Goal: Use online tool/utility: Utilize a website feature to perform a specific function

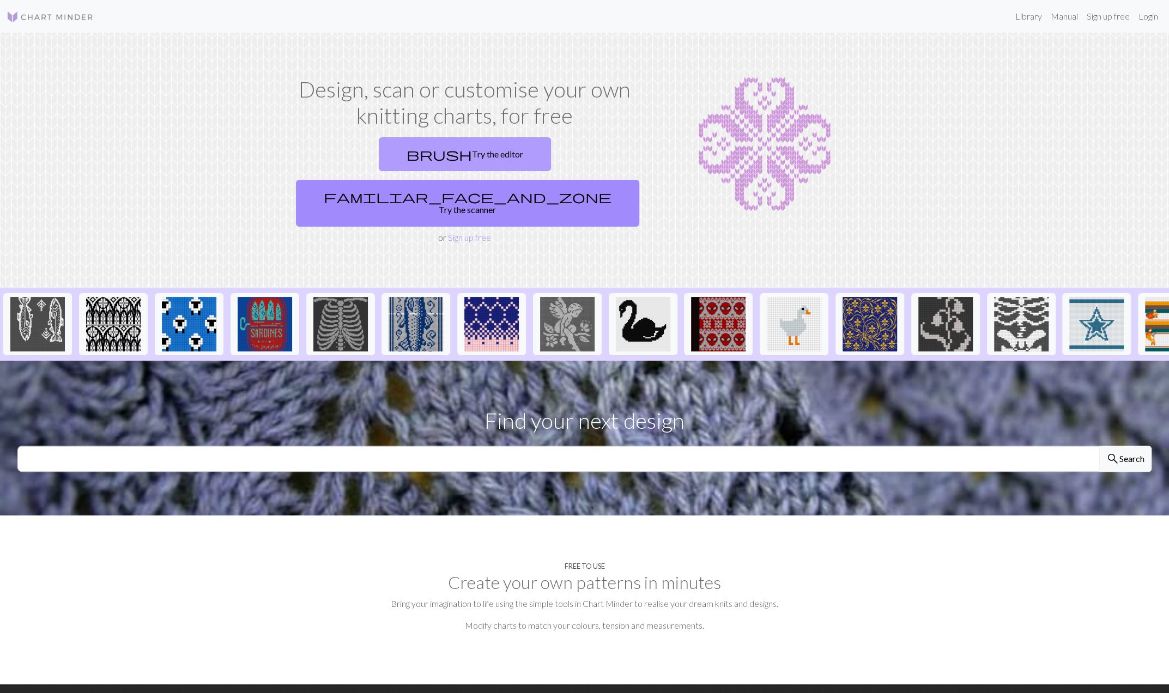
click at [397, 153] on link "brush Try the editor" at bounding box center [465, 154] width 172 height 34
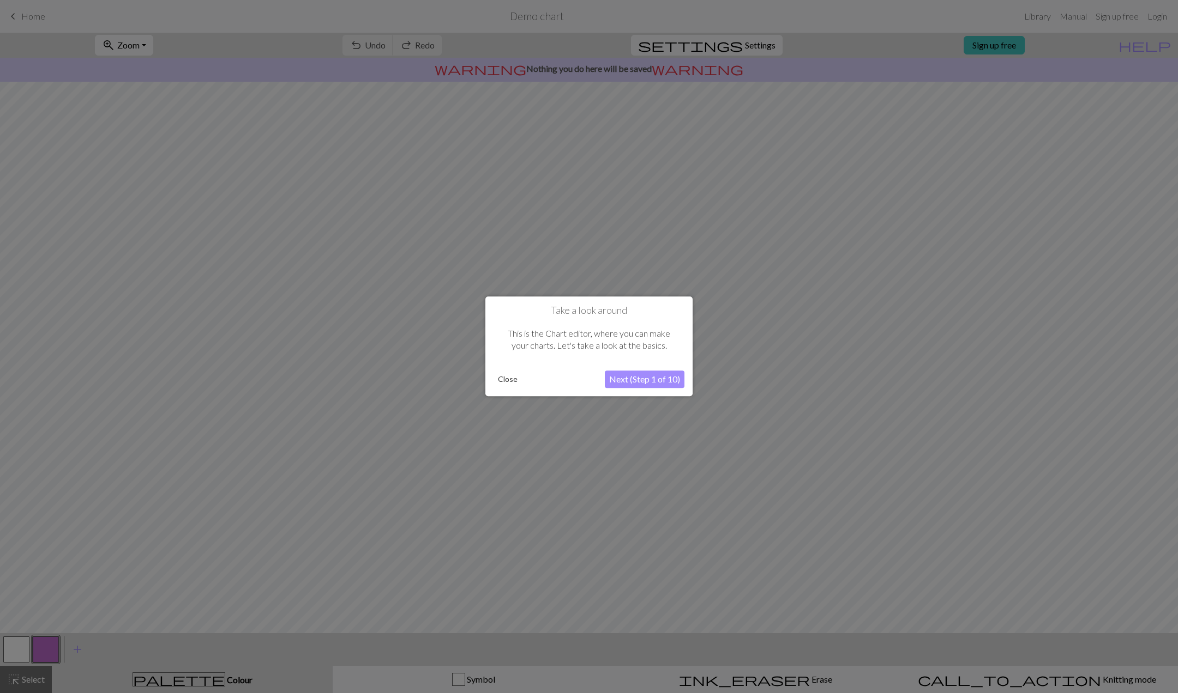
click at [661, 378] on button "Next (Step 1 of 10)" at bounding box center [645, 379] width 80 height 17
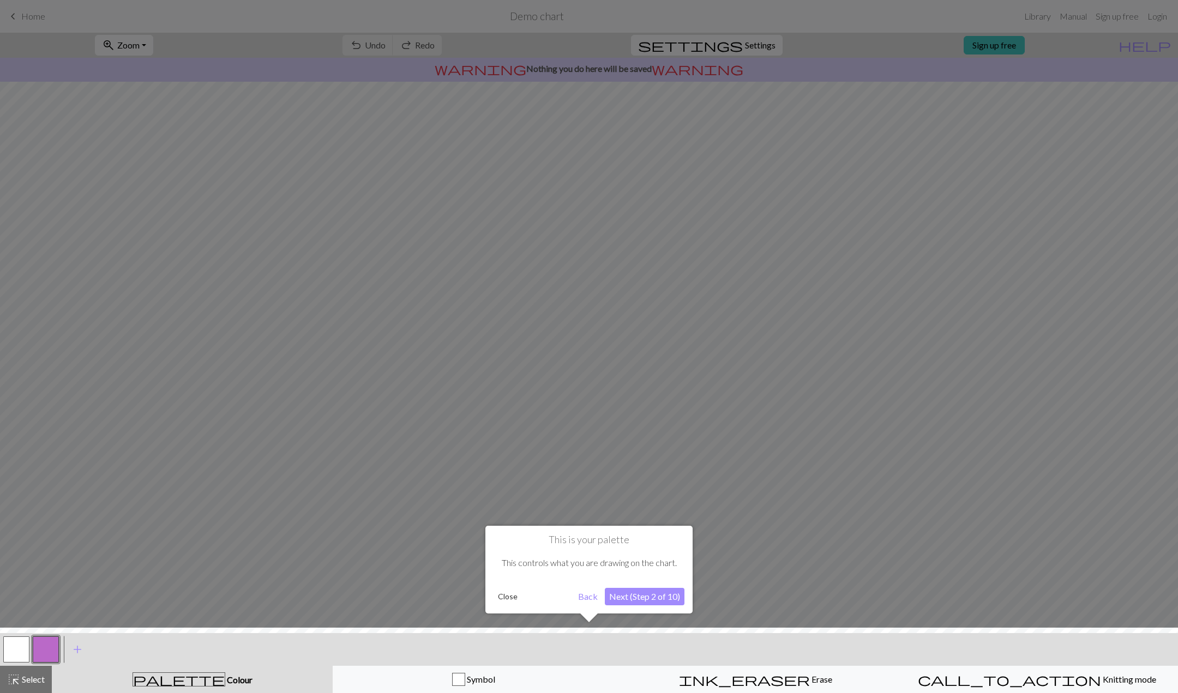
click at [648, 598] on button "Next (Step 2 of 10)" at bounding box center [645, 596] width 80 height 17
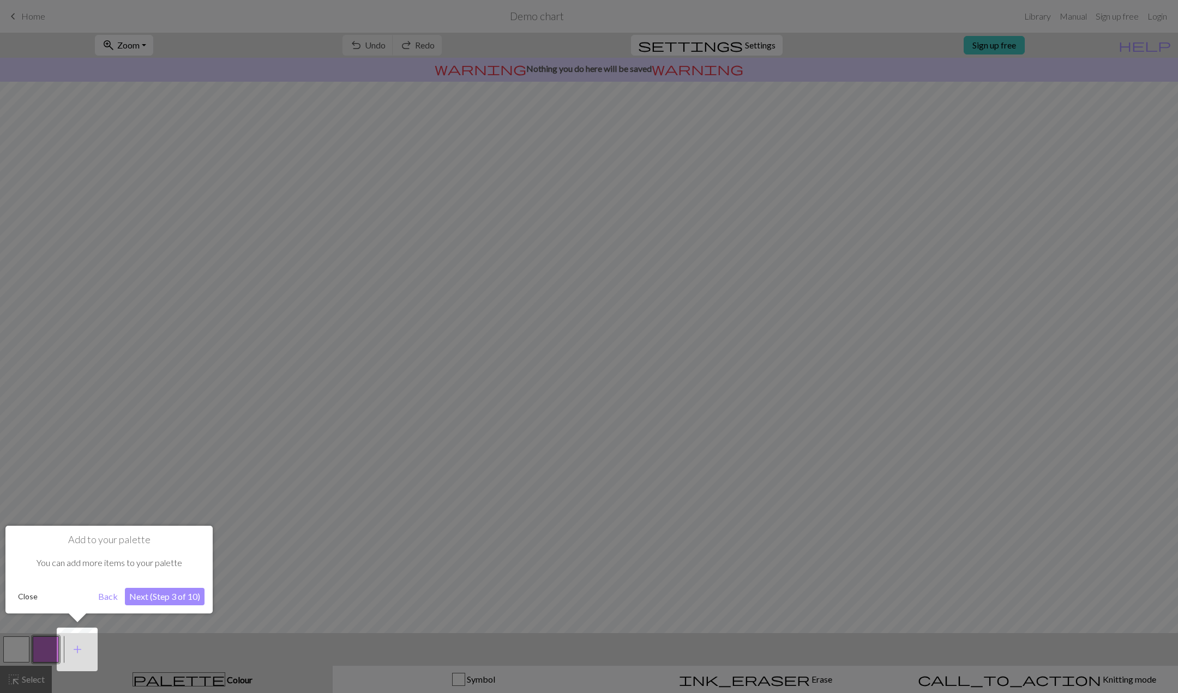
click at [181, 594] on button "Next (Step 3 of 10)" at bounding box center [165, 596] width 80 height 17
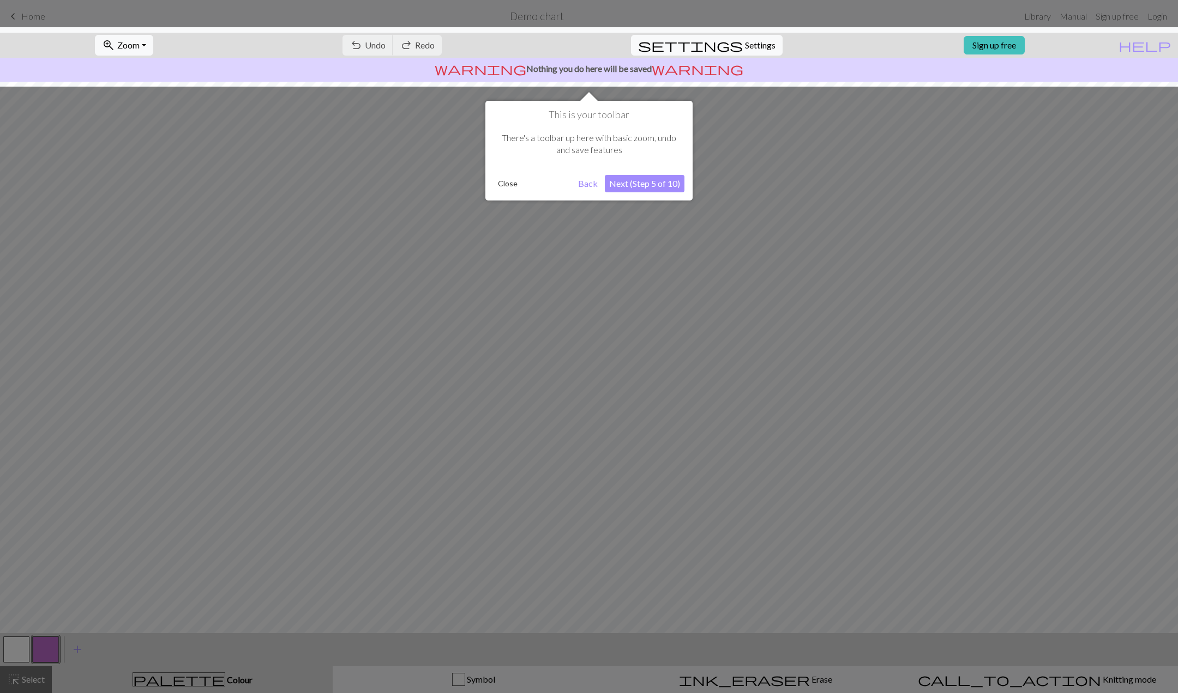
click at [654, 188] on button "Next (Step 5 of 10)" at bounding box center [645, 183] width 80 height 17
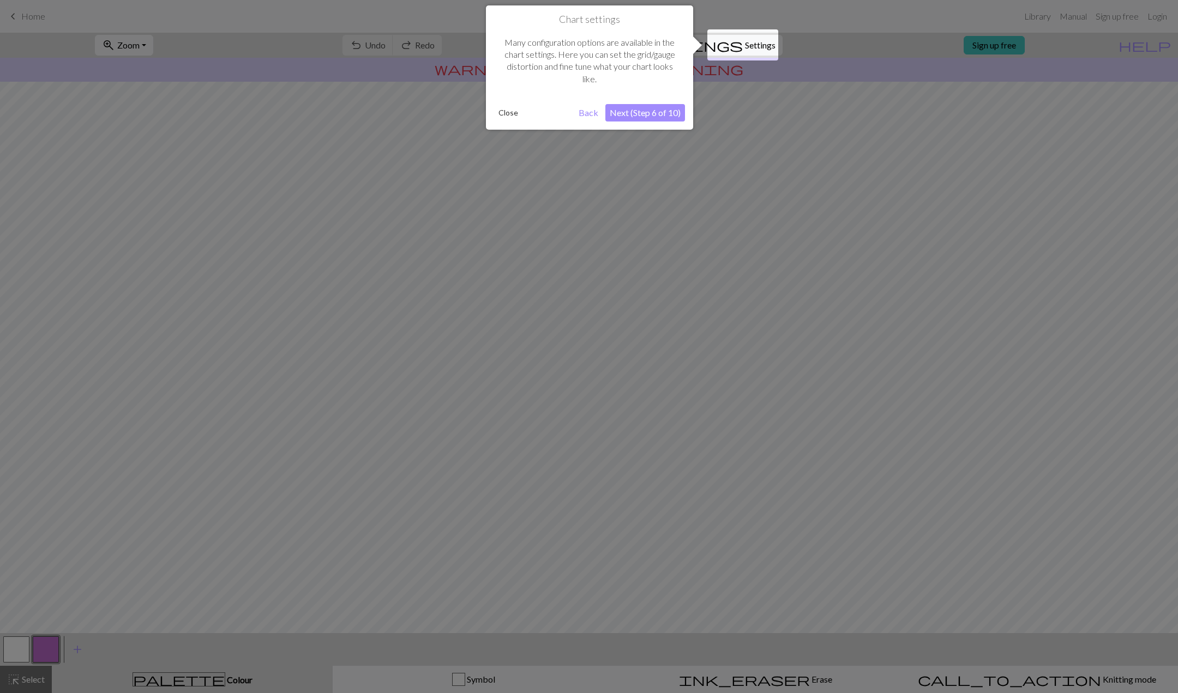
click at [657, 116] on button "Next (Step 6 of 10)" at bounding box center [645, 112] width 80 height 17
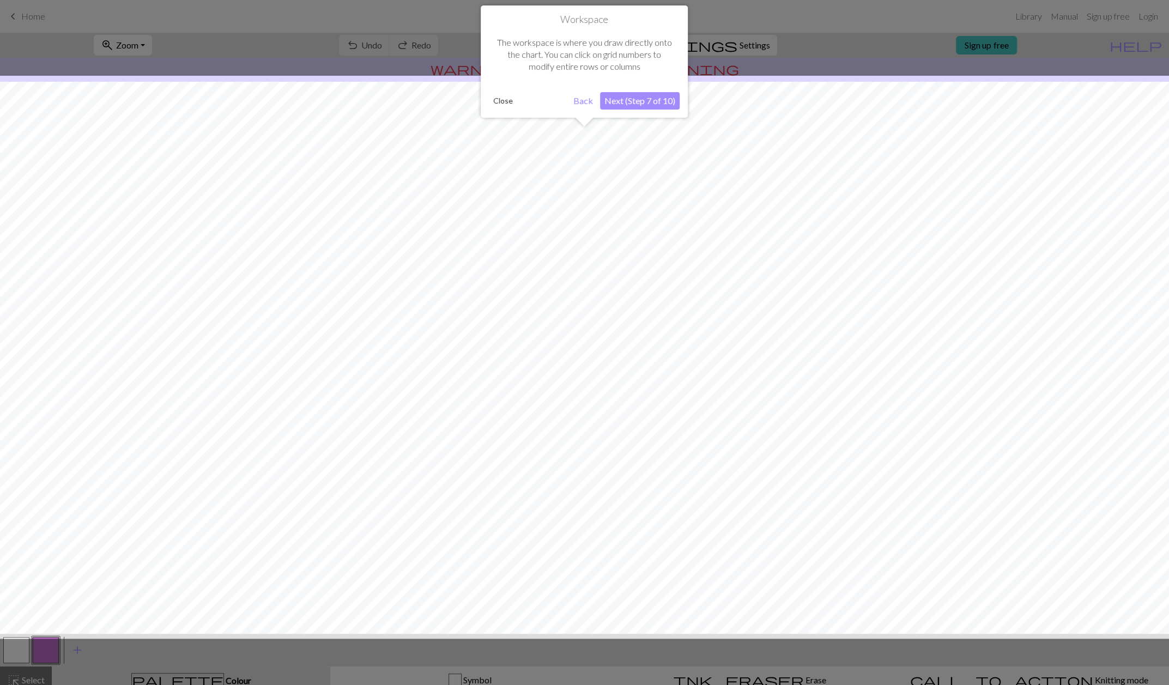
scroll to position [9, 0]
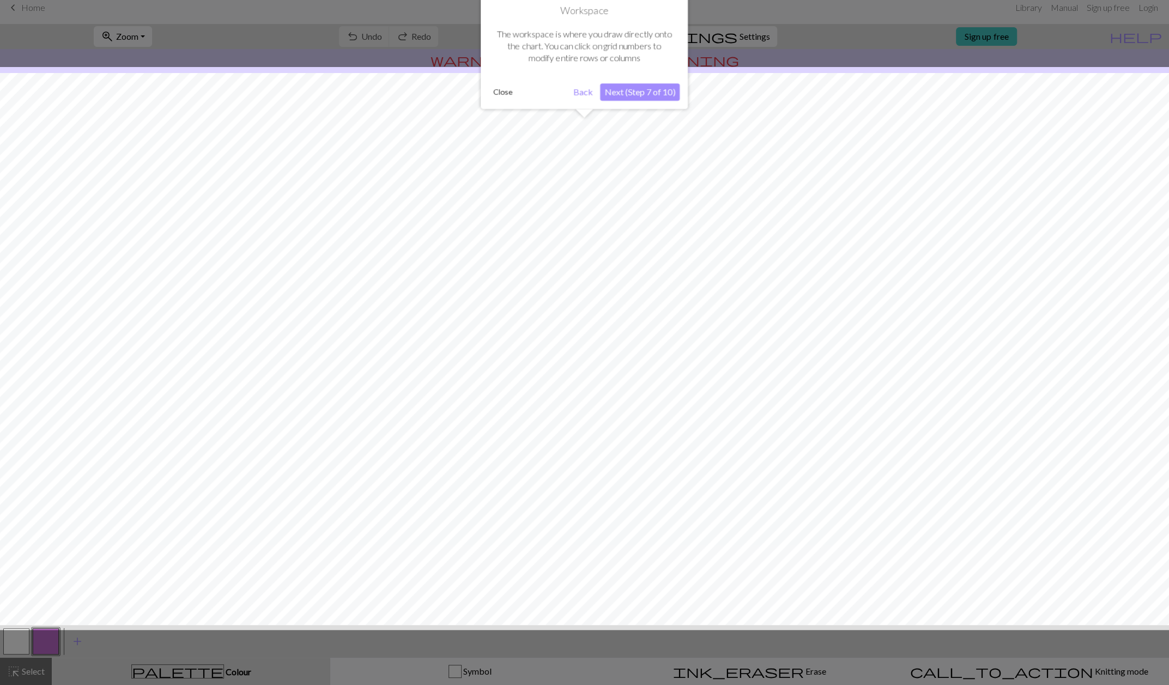
click at [661, 94] on button "Next (Step 7 of 10)" at bounding box center [640, 91] width 80 height 17
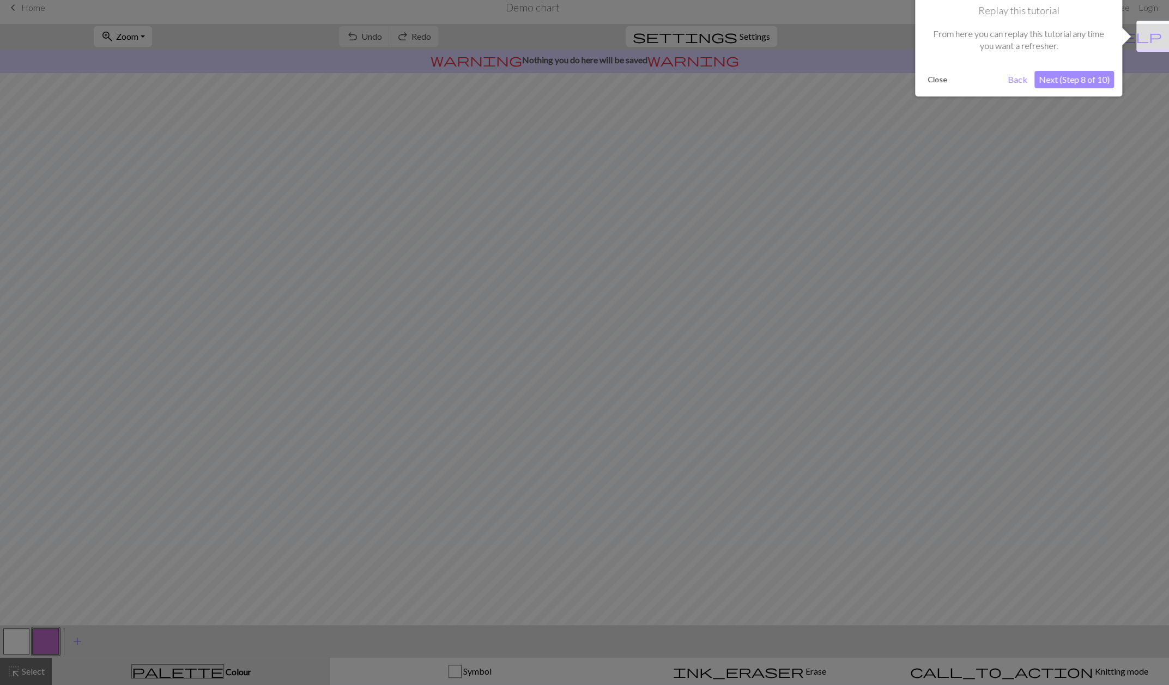
scroll to position [0, 0]
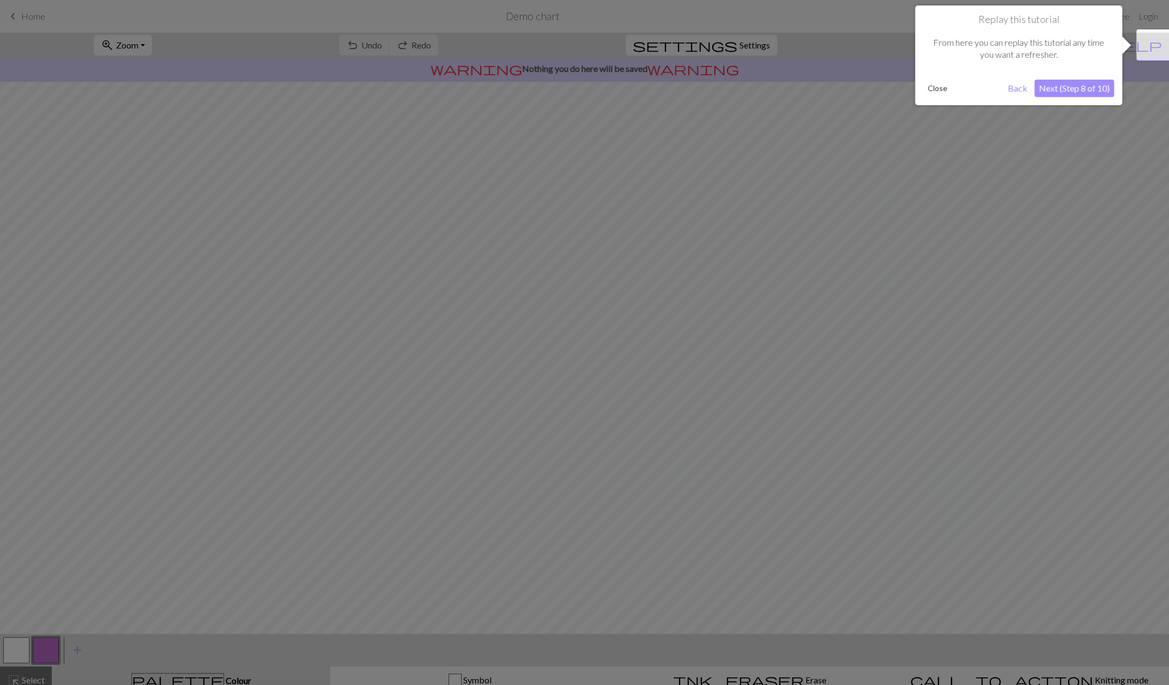
click at [1098, 87] on button "Next (Step 8 of 10)" at bounding box center [1075, 88] width 80 height 17
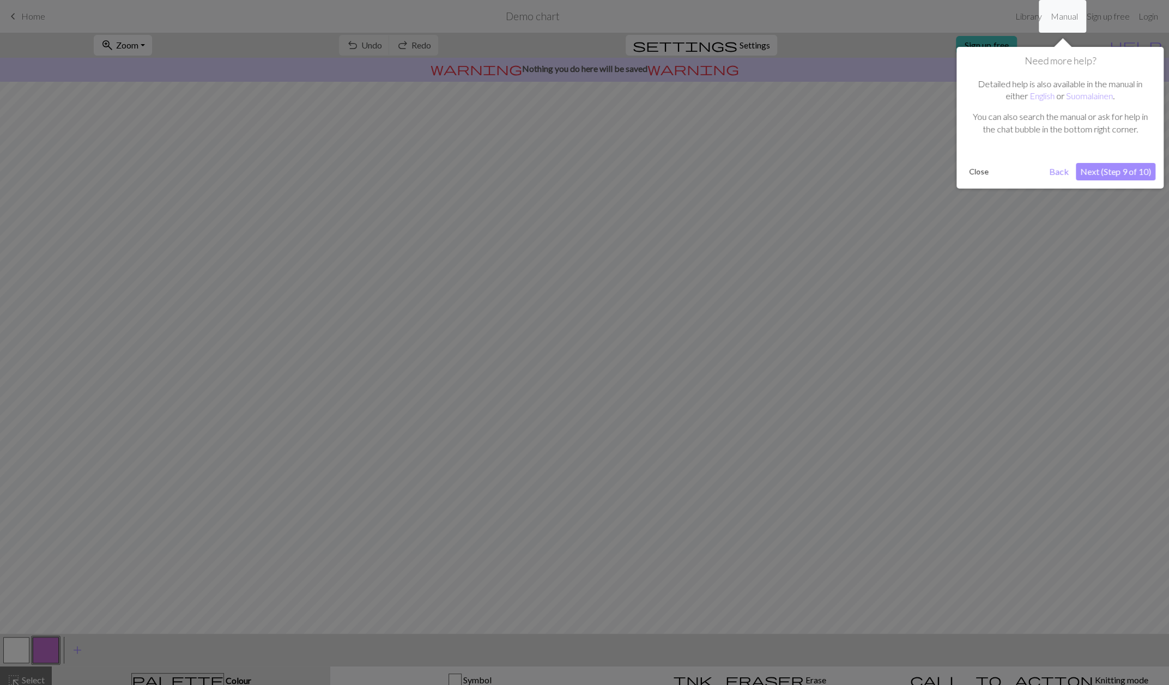
click at [970, 174] on button "Close" at bounding box center [979, 172] width 28 height 16
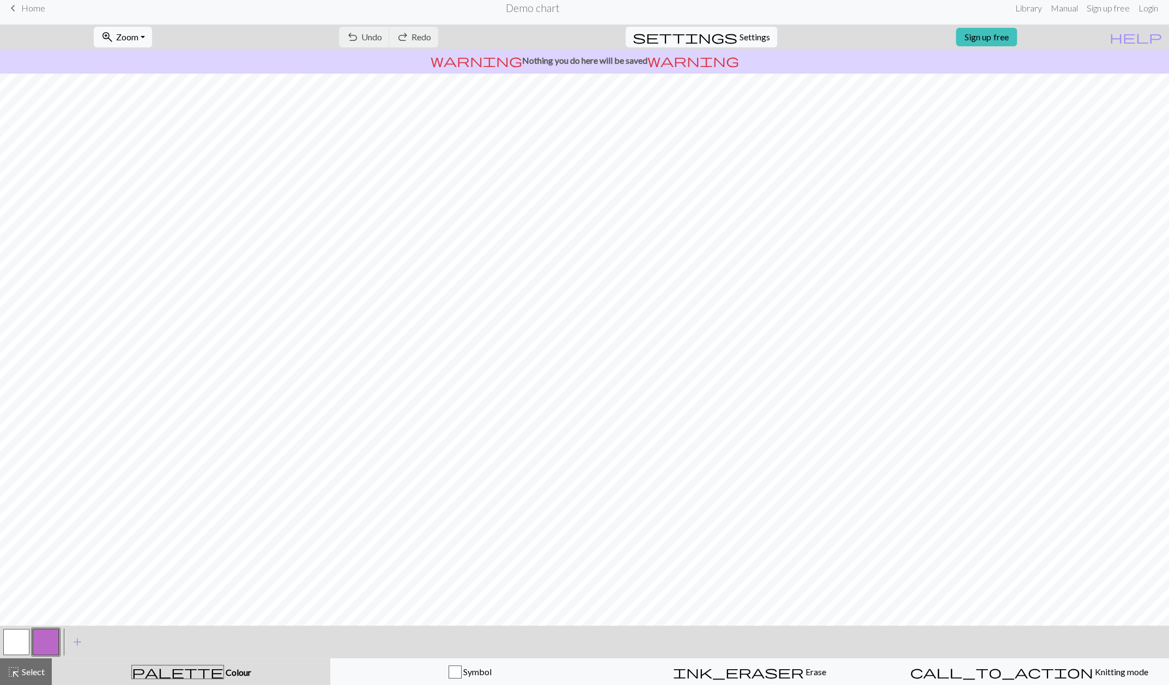
scroll to position [9, 0]
click at [741, 670] on span "ink_eraser" at bounding box center [738, 671] width 131 height 15
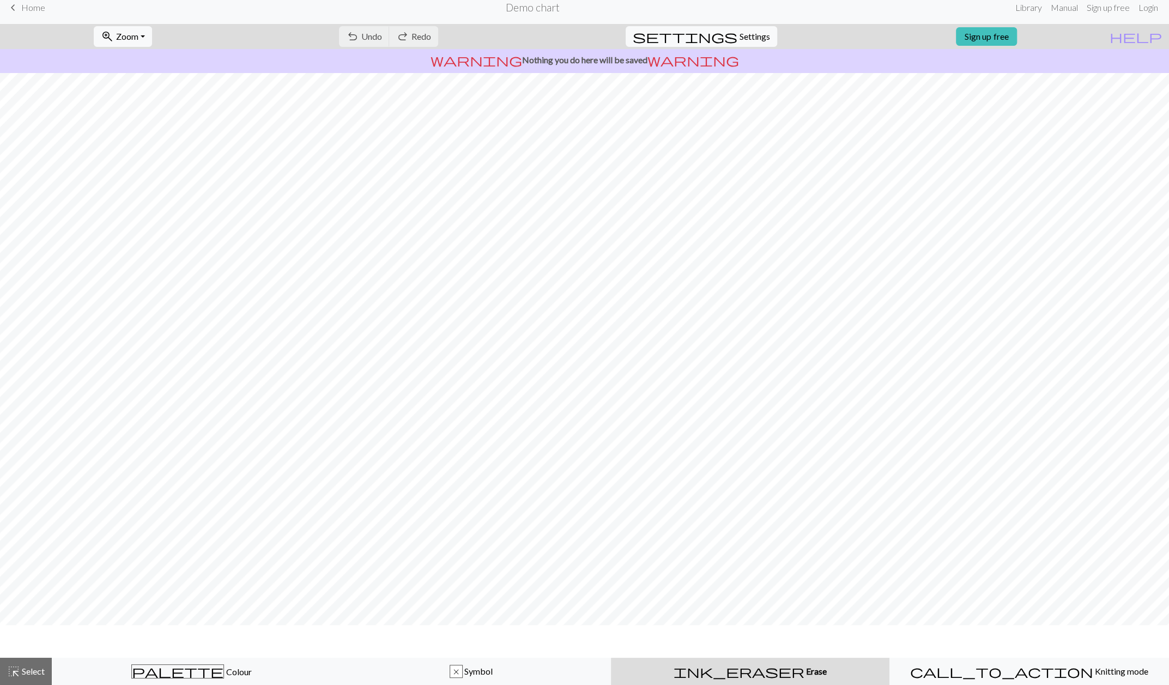
scroll to position [0, 0]
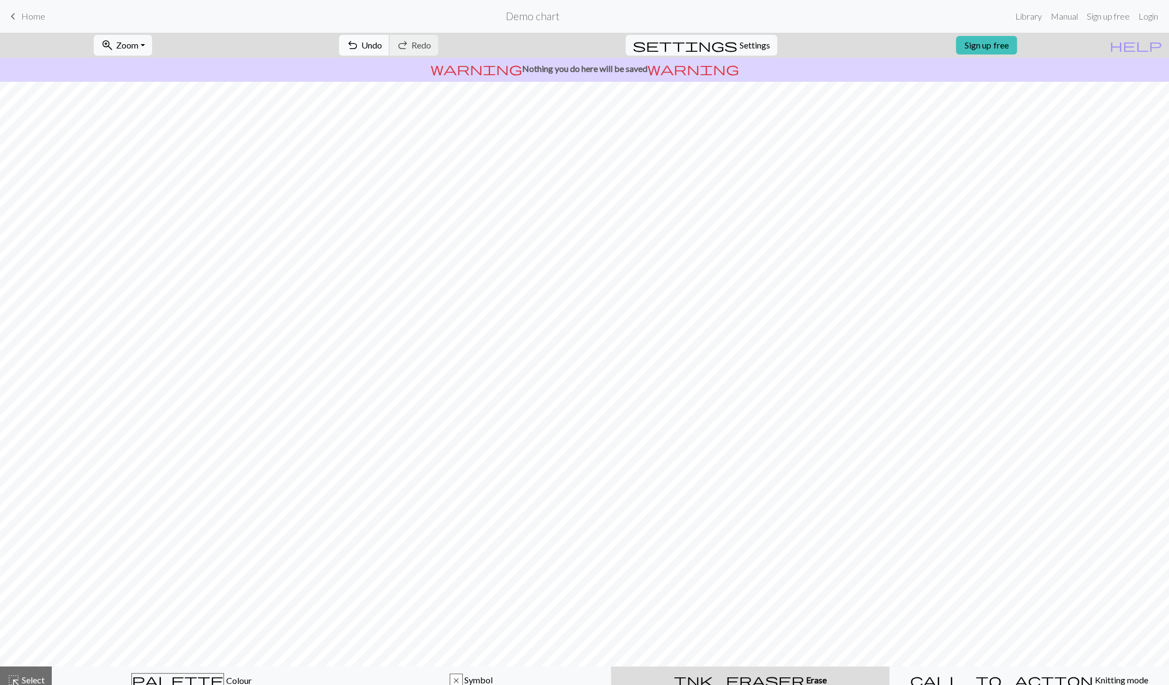
click at [359, 38] on span "undo" at bounding box center [352, 45] width 13 height 15
click at [397, 38] on div "undo Undo Undo redo Redo Redo" at bounding box center [389, 45] width 116 height 25
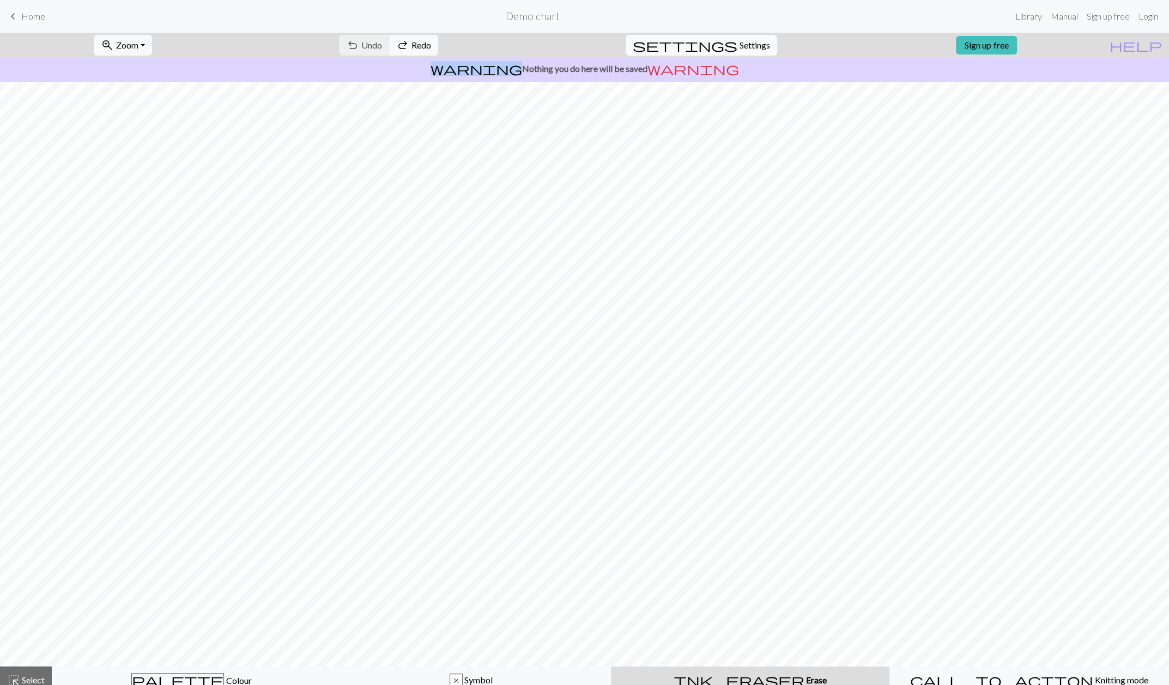
click at [741, 50] on span "Settings" at bounding box center [755, 45] width 31 height 13
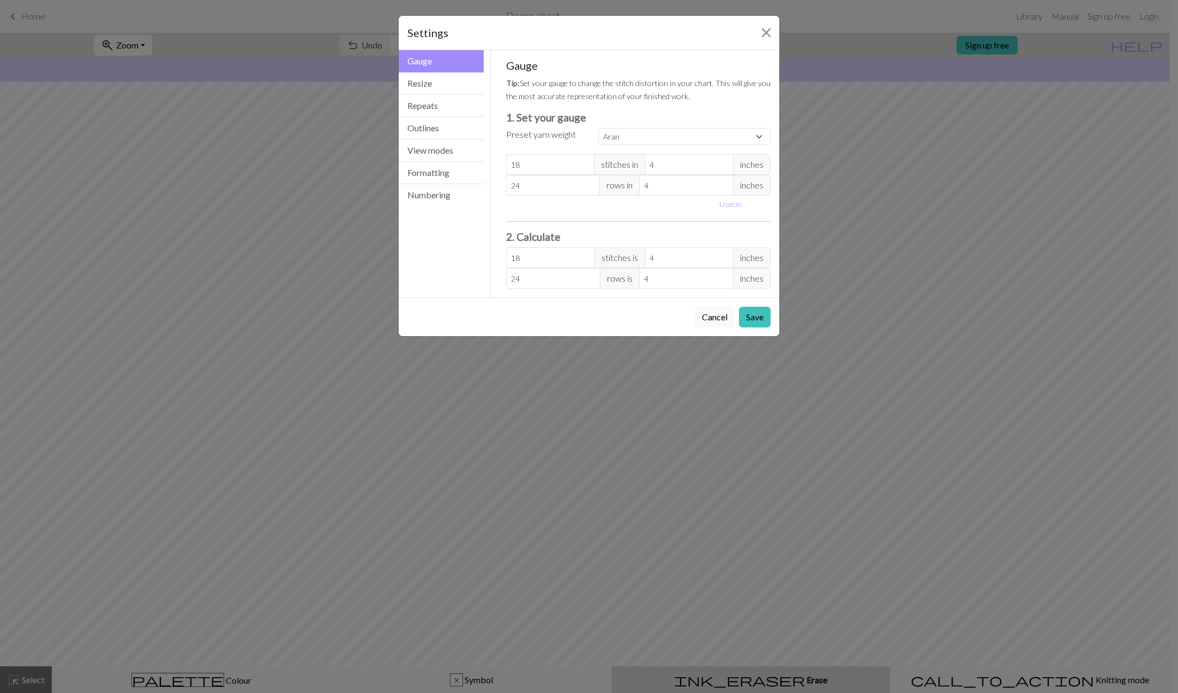
click at [651, 148] on div "Gauge Tip: Set your gauge to change the stitch distortion in your chart. This w…" at bounding box center [638, 174] width 265 height 230
click at [660, 142] on select "Custom Square Lace Light Fingering Fingering Sport Double knit Worsted Aran Bul…" at bounding box center [684, 136] width 172 height 17
select select "worsted"
click at [598, 128] on select "Custom Square Lace Light Fingering Fingering Sport Double knit Worsted Aran Bul…" at bounding box center [684, 136] width 172 height 17
type input "20"
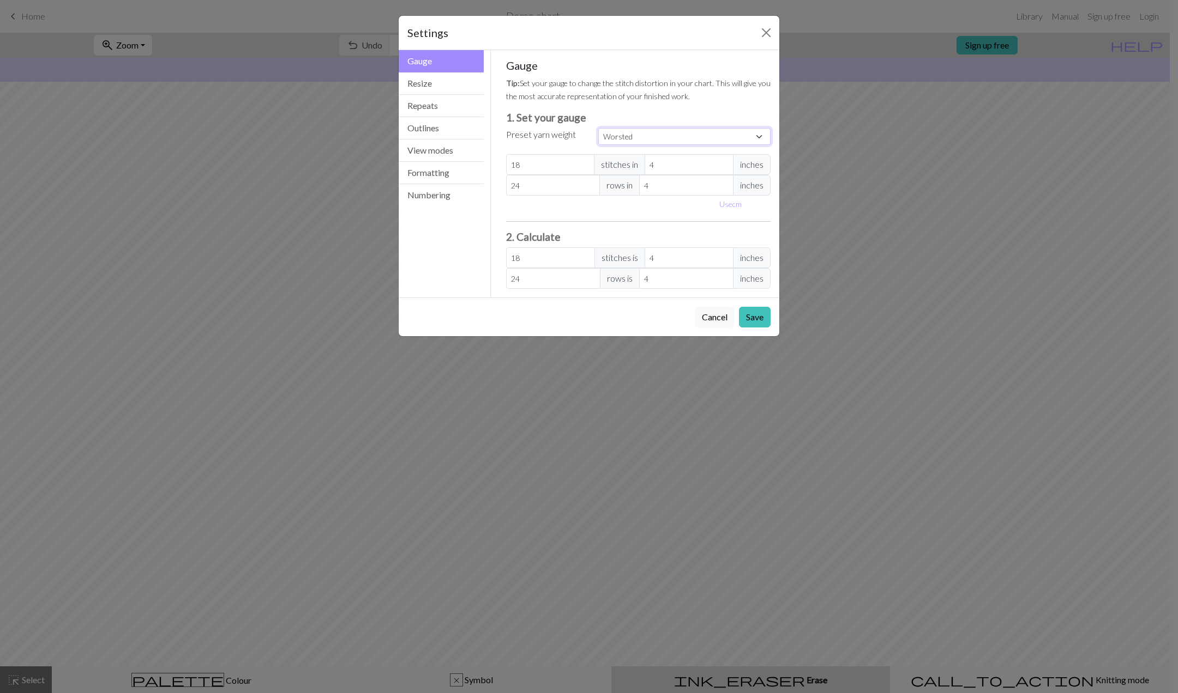
type input "26"
type input "20"
type input "26"
drag, startPoint x: 523, startPoint y: 165, endPoint x: 505, endPoint y: 164, distance: 18.5
click at [505, 164] on div "Gauge Tip: Set your gauge to change the stitch distortion in your chart. This w…" at bounding box center [638, 173] width 282 height 247
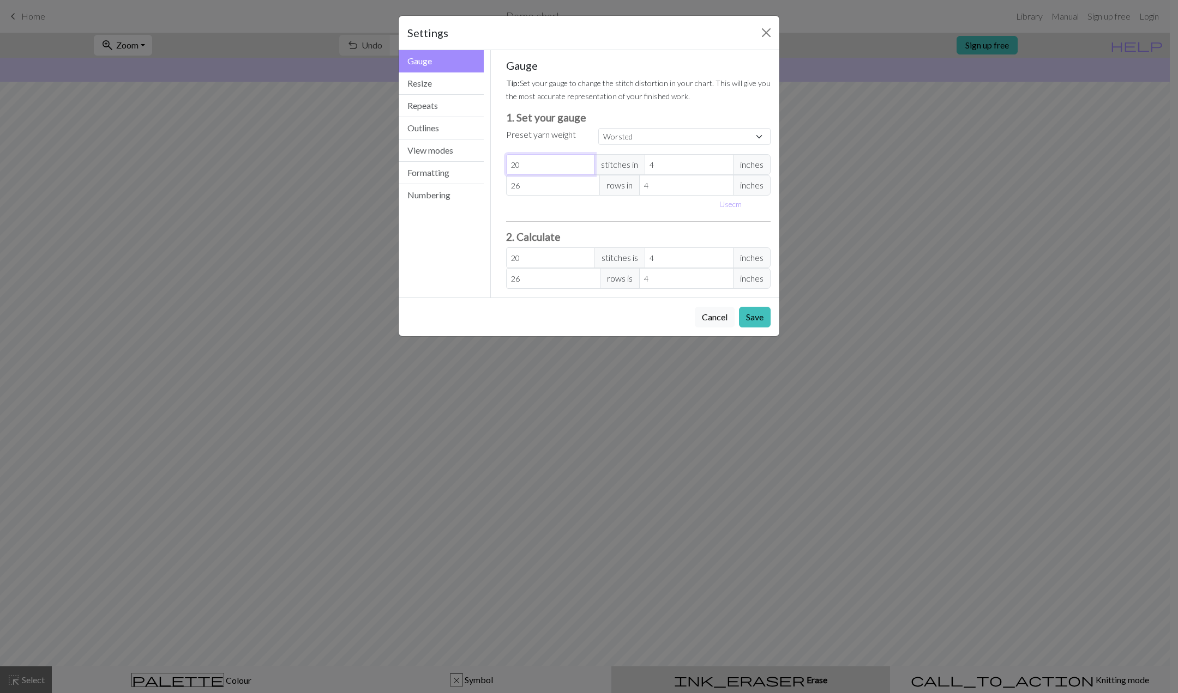
type input "1"
type input "17"
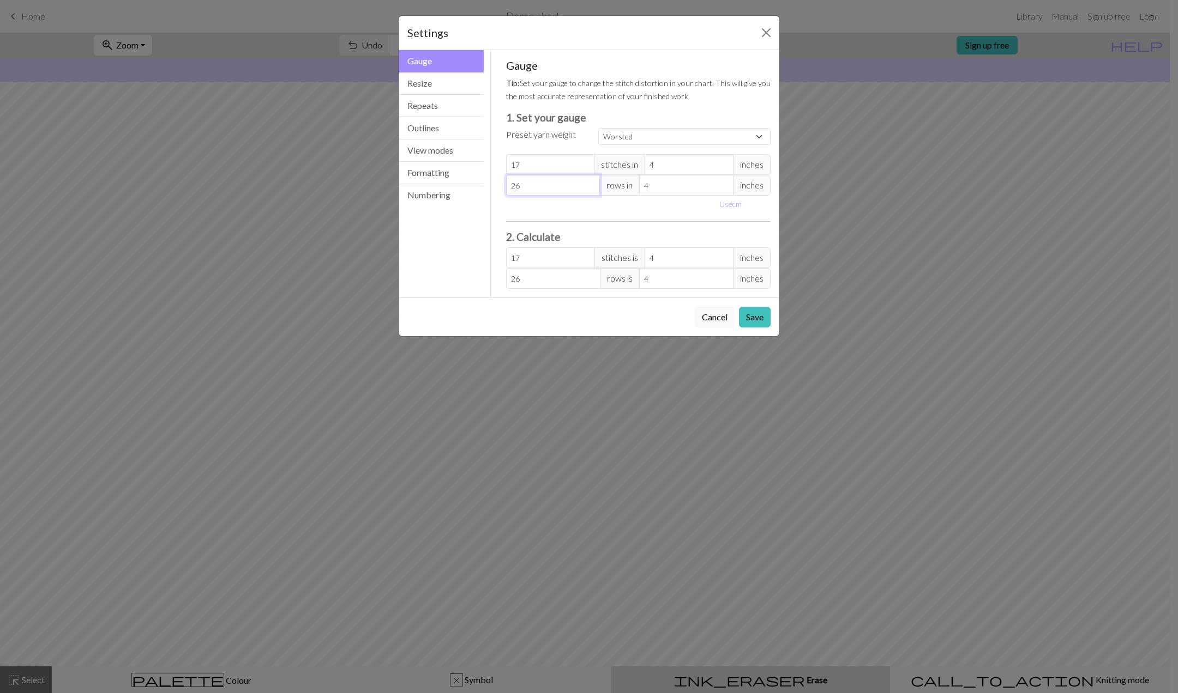
drag, startPoint x: 526, startPoint y: 186, endPoint x: 517, endPoint y: 190, distance: 9.3
click at [517, 190] on input "26" at bounding box center [553, 185] width 94 height 21
type input "28"
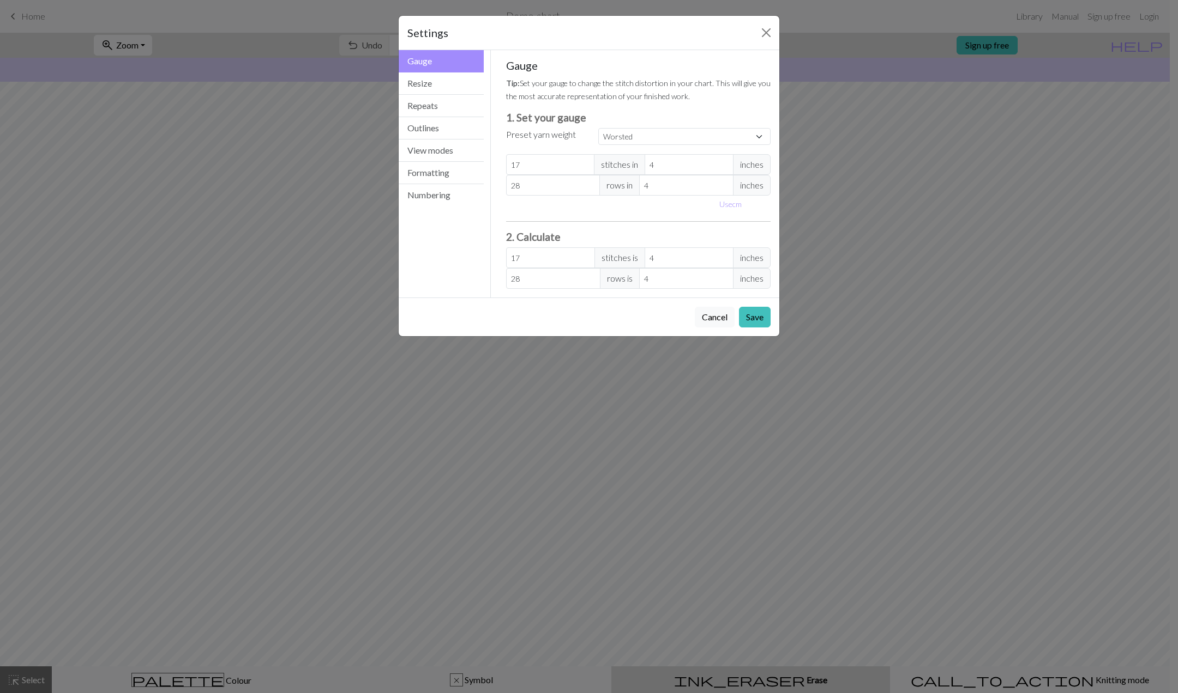
click at [566, 208] on div "Use cm" at bounding box center [638, 204] width 278 height 17
click at [629, 221] on hr at bounding box center [638, 221] width 265 height 1
click at [440, 102] on button "Repeats" at bounding box center [440, 106] width 85 height 22
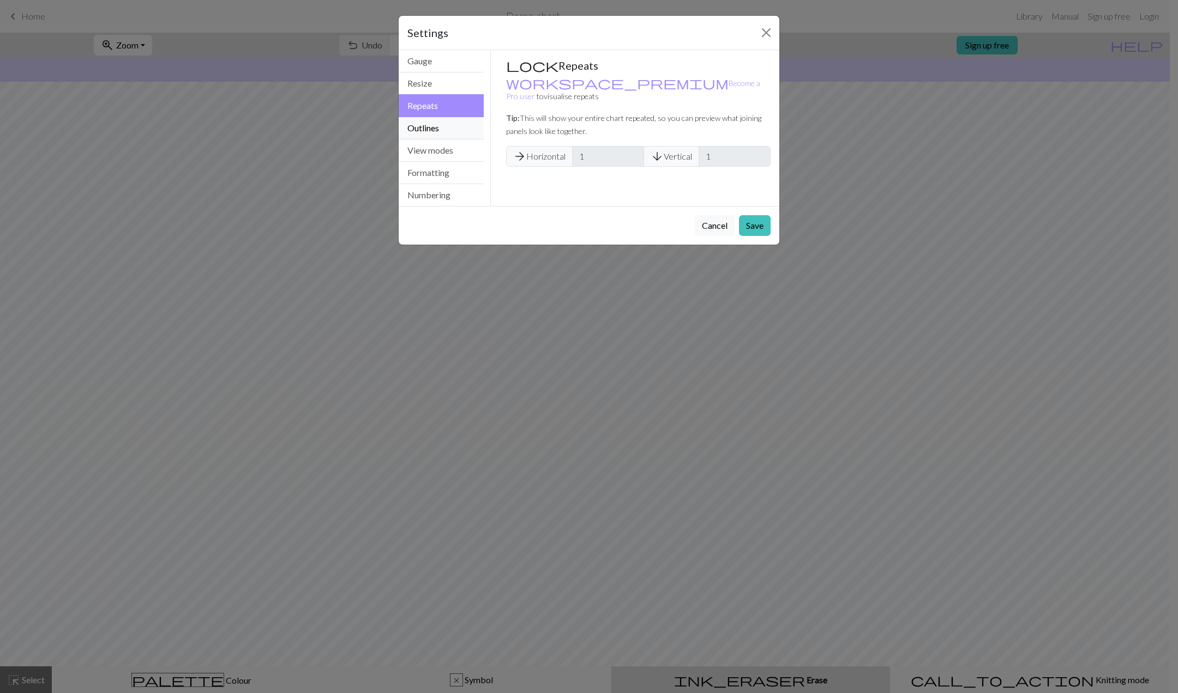
click at [436, 129] on button "Outlines" at bounding box center [440, 128] width 85 height 22
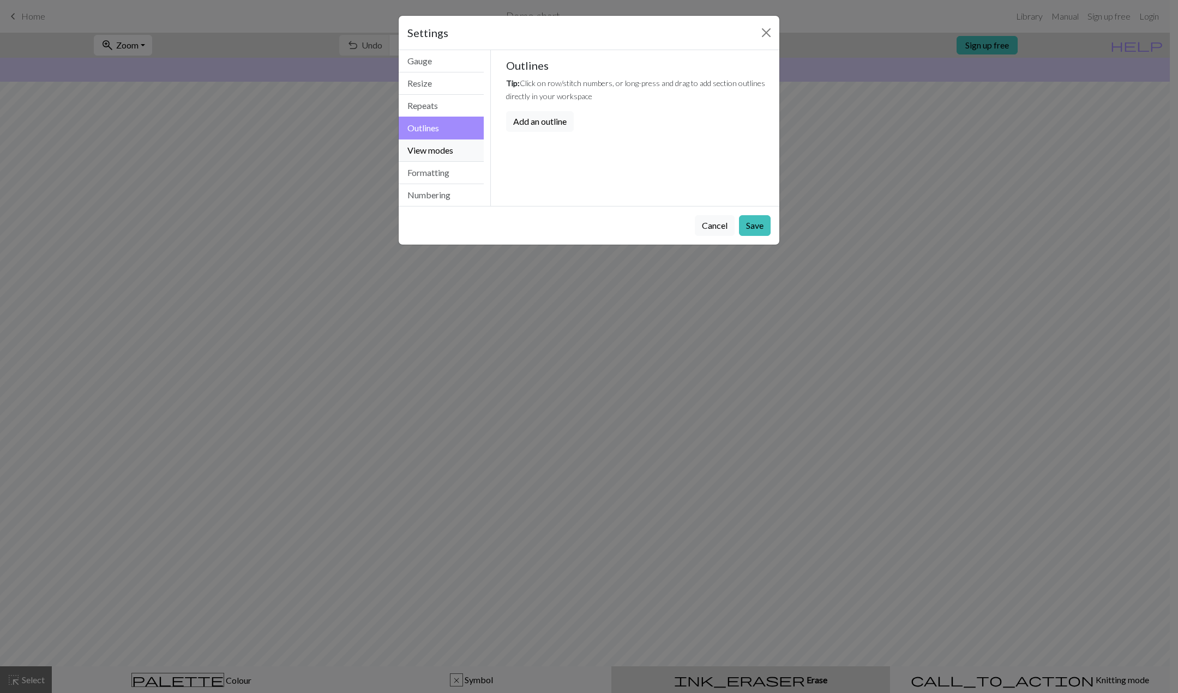
click at [435, 147] on button "View modes" at bounding box center [440, 151] width 85 height 22
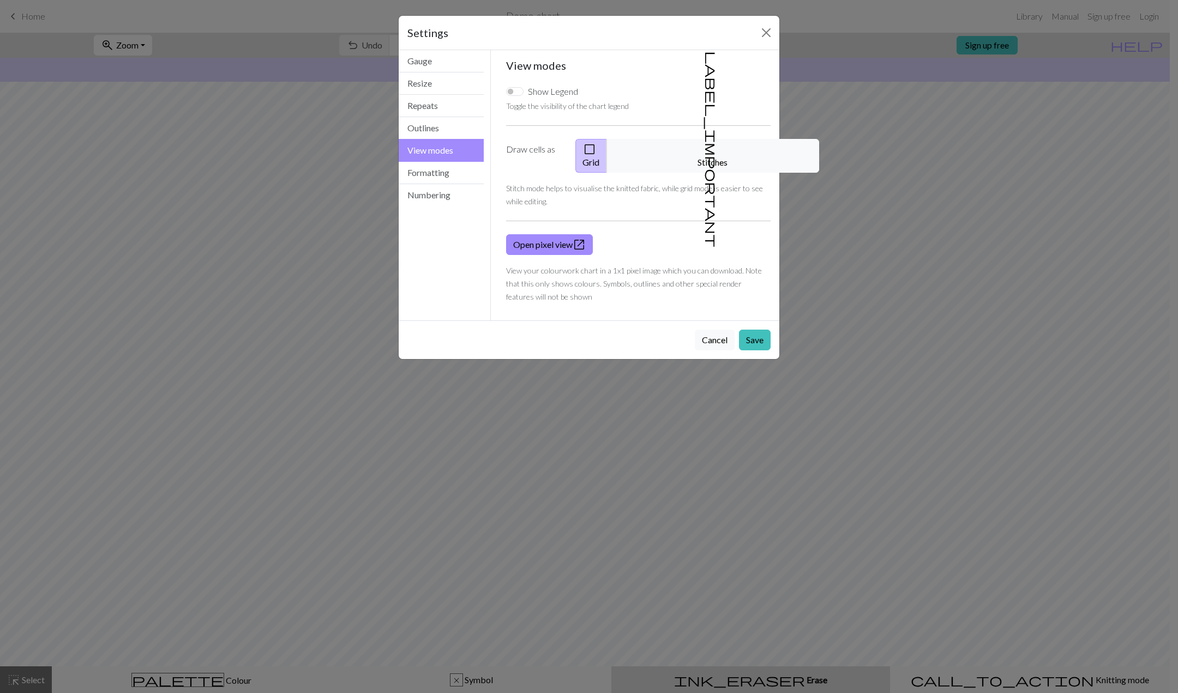
click at [757, 36] on div "Settings" at bounding box center [588, 33] width 381 height 34
click at [765, 32] on button "Close" at bounding box center [765, 32] width 17 height 17
